Goal: Task Accomplishment & Management: Use online tool/utility

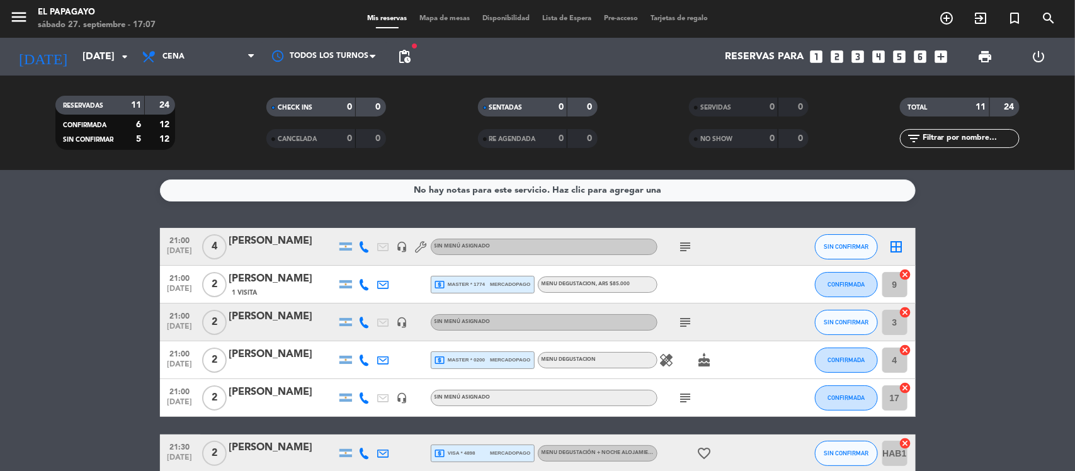
click at [501, 20] on span "Disponibilidad" at bounding box center [506, 18] width 60 height 7
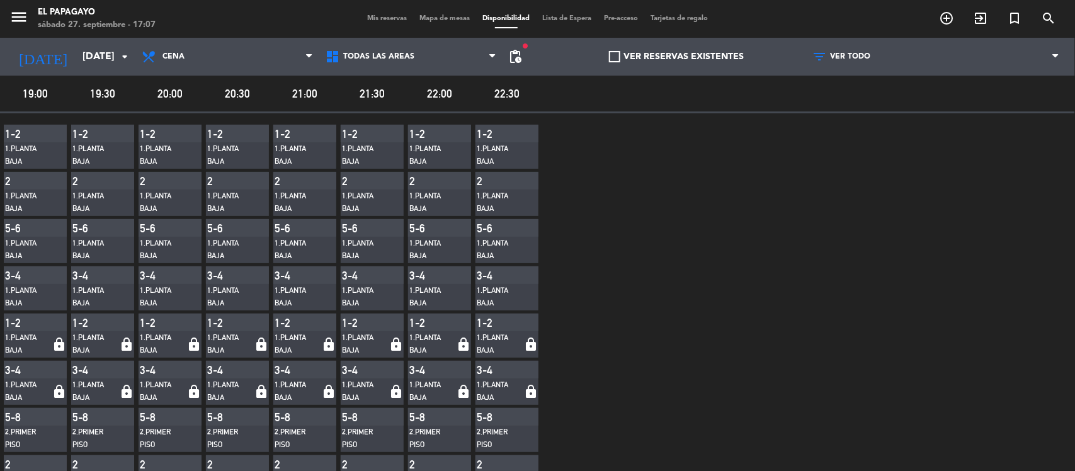
click at [426, 20] on span "Mapa de mesas" at bounding box center [444, 18] width 63 height 7
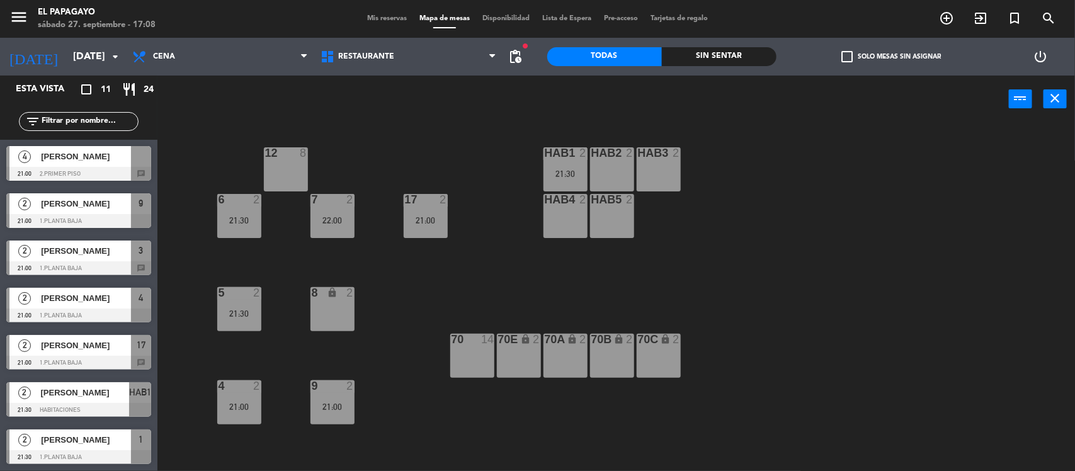
click at [625, 174] on div "HAB2 2" at bounding box center [612, 169] width 44 height 44
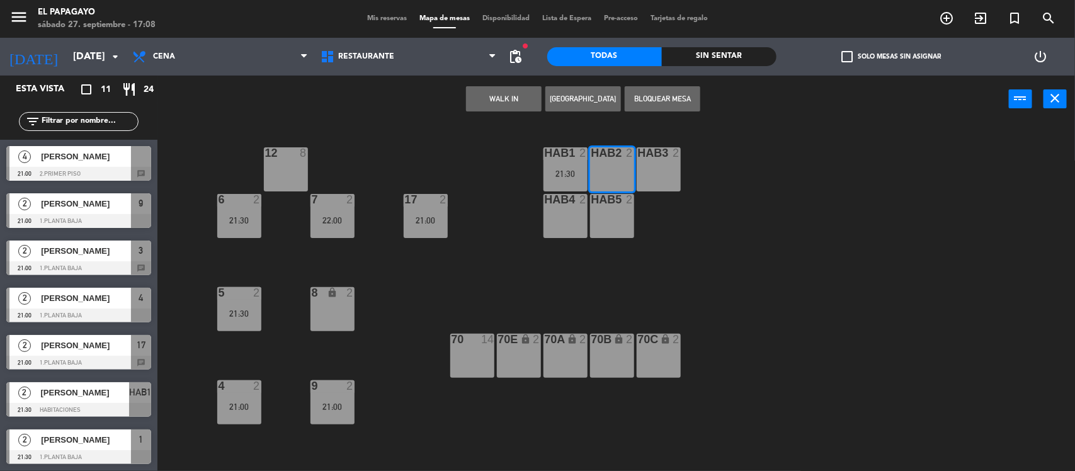
click at [655, 88] on button "Bloquear Mesa" at bounding box center [663, 98] width 76 height 25
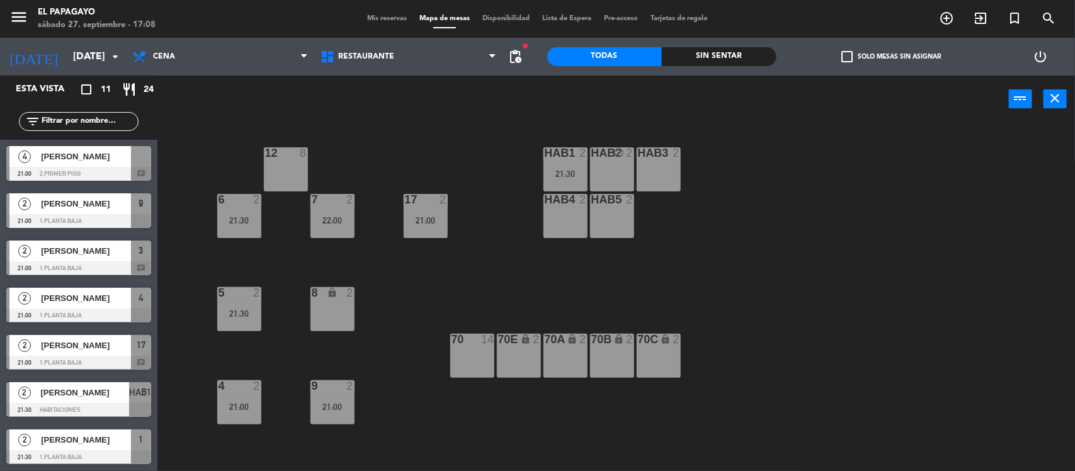
click at [391, 10] on div "menu El Papagayo sábado 27. septiembre - 17:08 Mis reservas Mapa de mesas Dispo…" at bounding box center [537, 19] width 1075 height 38
click at [381, 22] on span "Mis reservas" at bounding box center [387, 18] width 52 height 7
